Goal: Navigation & Orientation: Find specific page/section

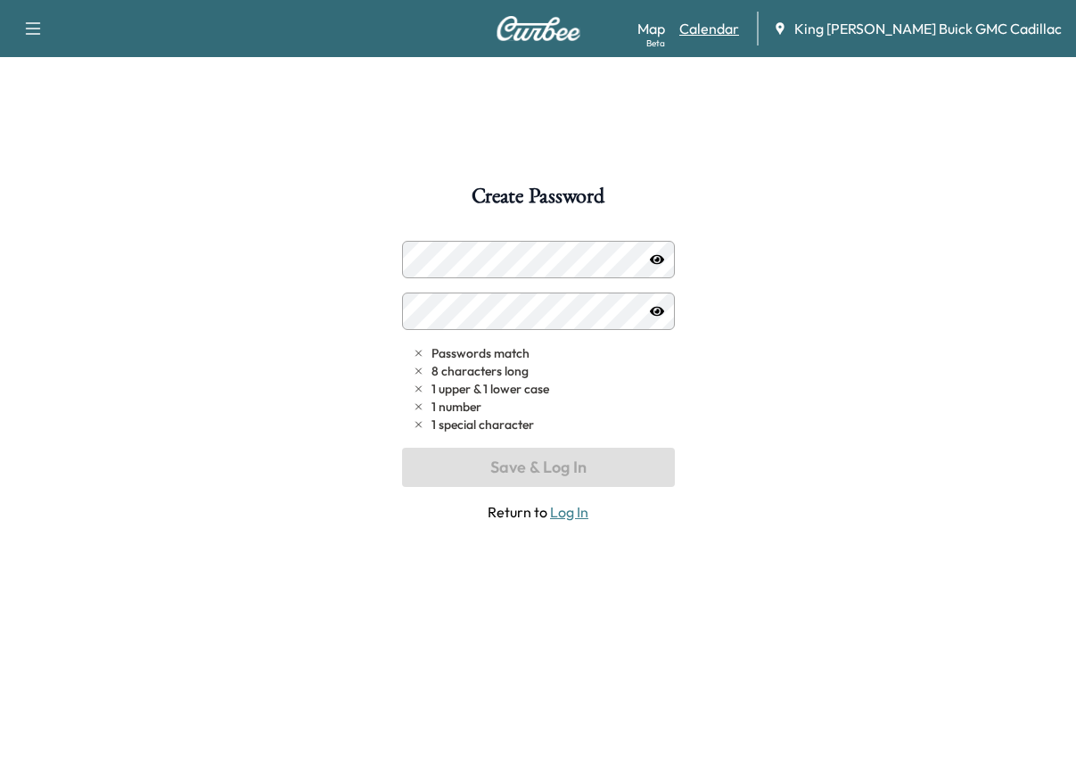
click at [739, 32] on link "Calendar" at bounding box center [709, 28] width 60 height 21
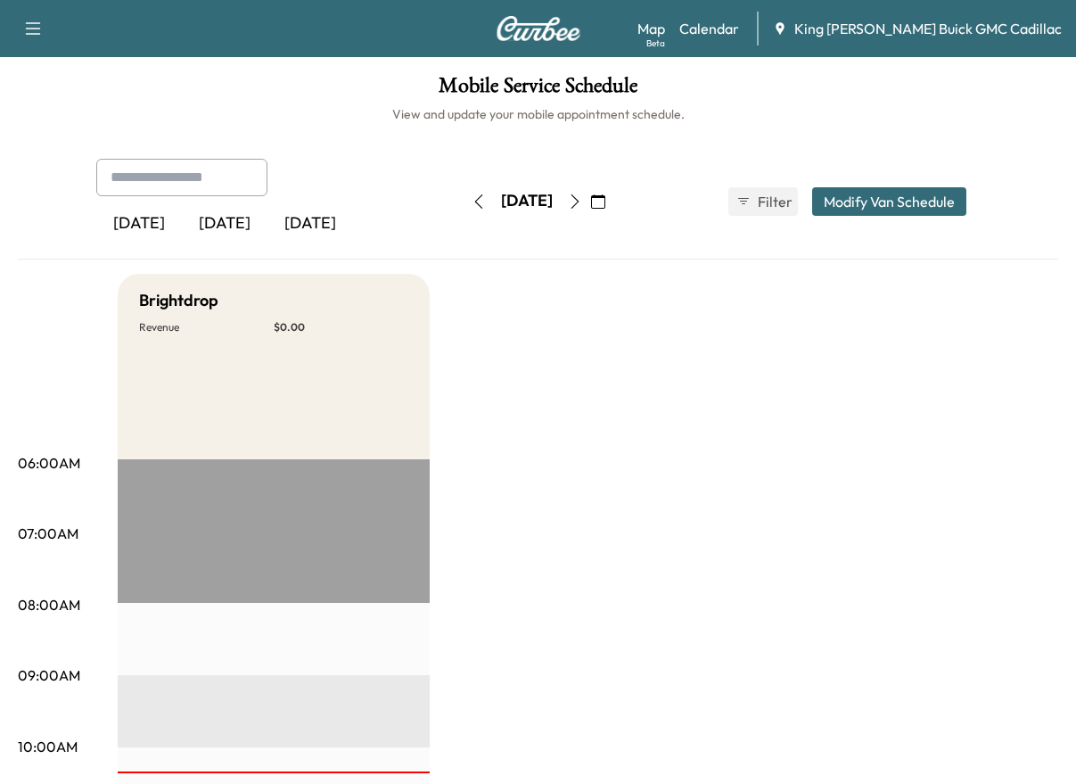
click at [582, 197] on icon "button" at bounding box center [575, 201] width 14 height 14
click at [605, 196] on icon "button" at bounding box center [598, 201] width 14 height 14
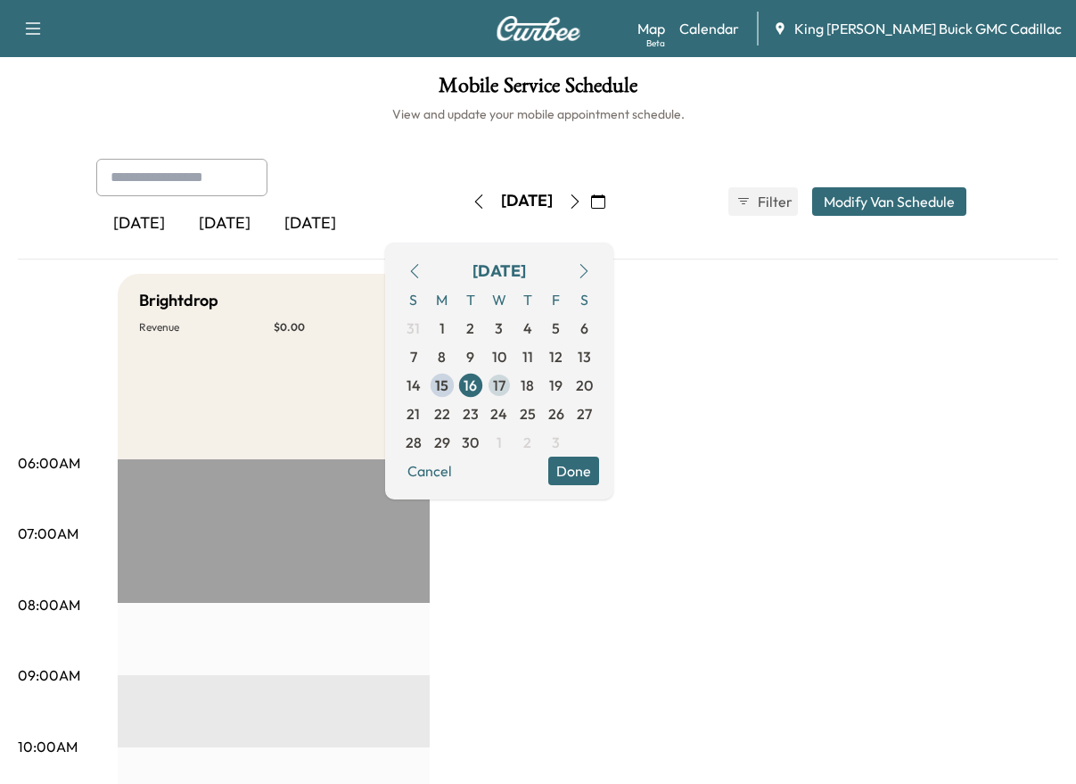
click at [513, 389] on span "17" at bounding box center [499, 385] width 29 height 29
